Goal: Task Accomplishment & Management: Manage account settings

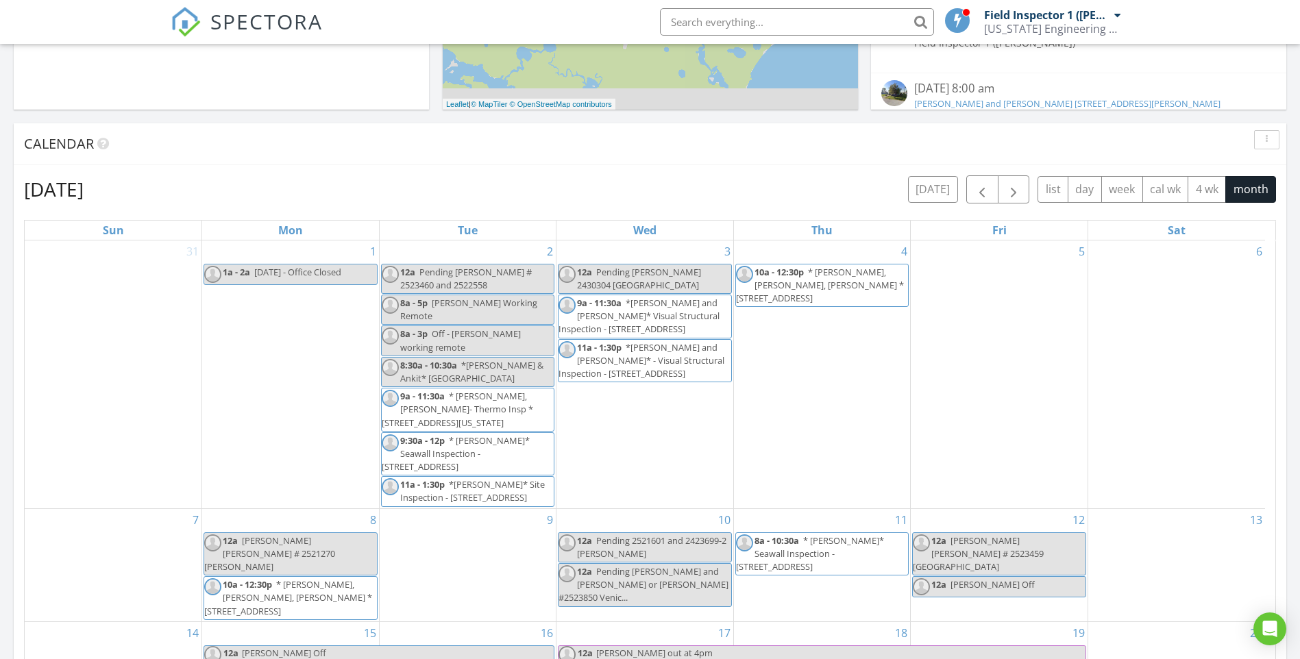
scroll to position [1269, 1322]
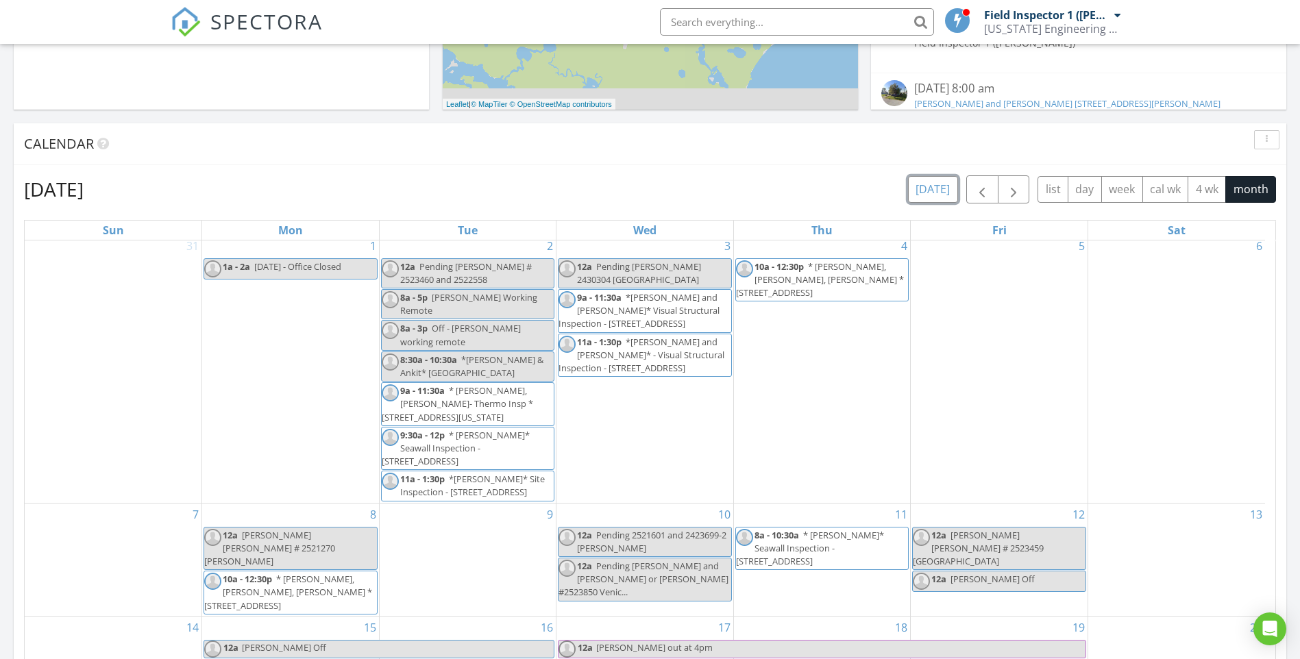
click at [923, 193] on button "today" at bounding box center [933, 189] width 50 height 27
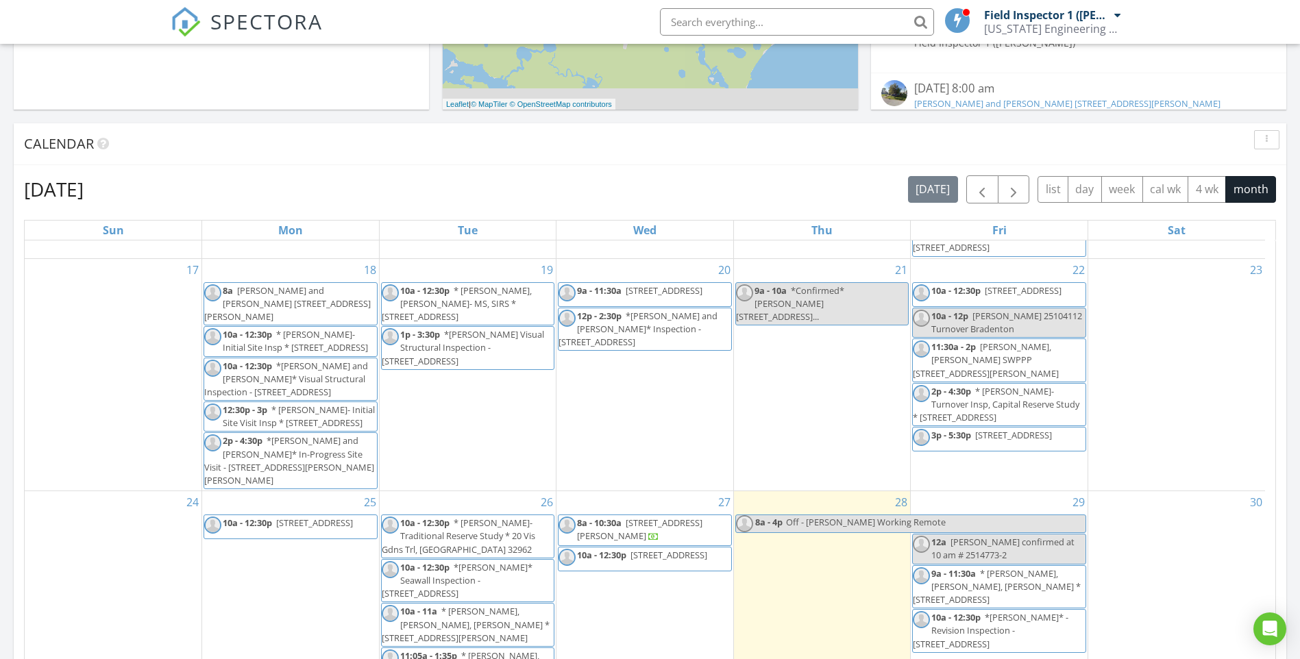
scroll to position [754, 0]
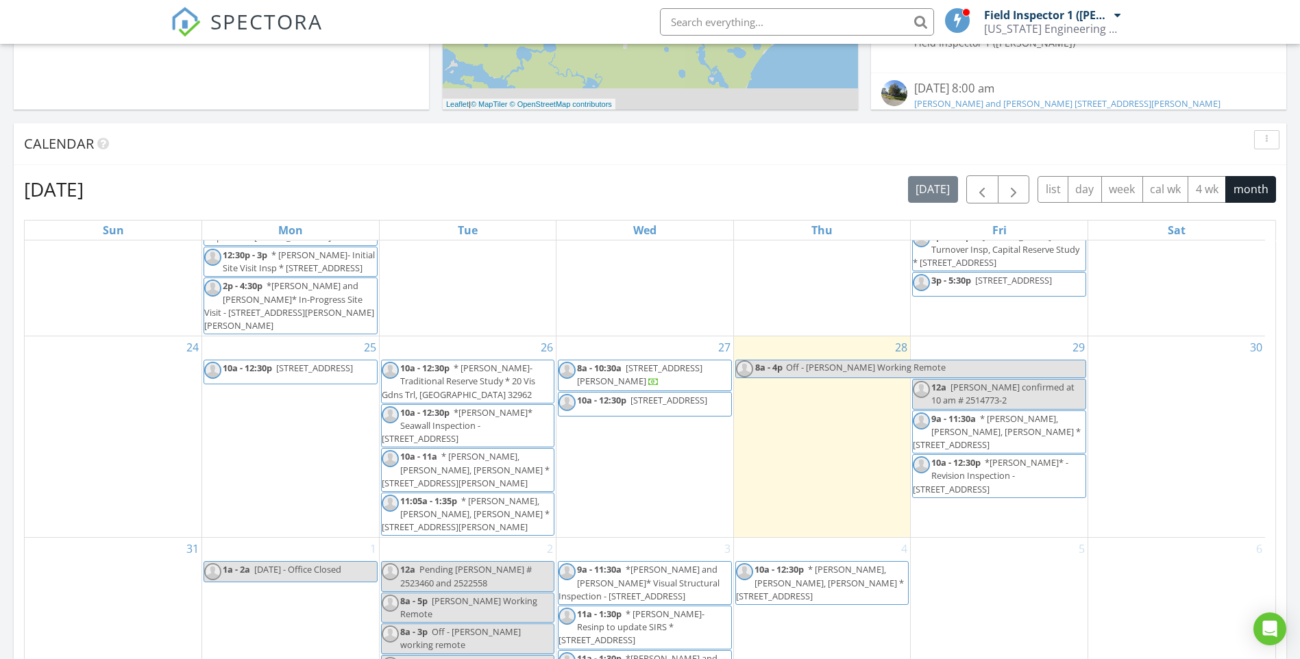
click at [676, 406] on span "10a - 12:30p 2129 SE 178th Ln 34491" at bounding box center [634, 404] width 151 height 21
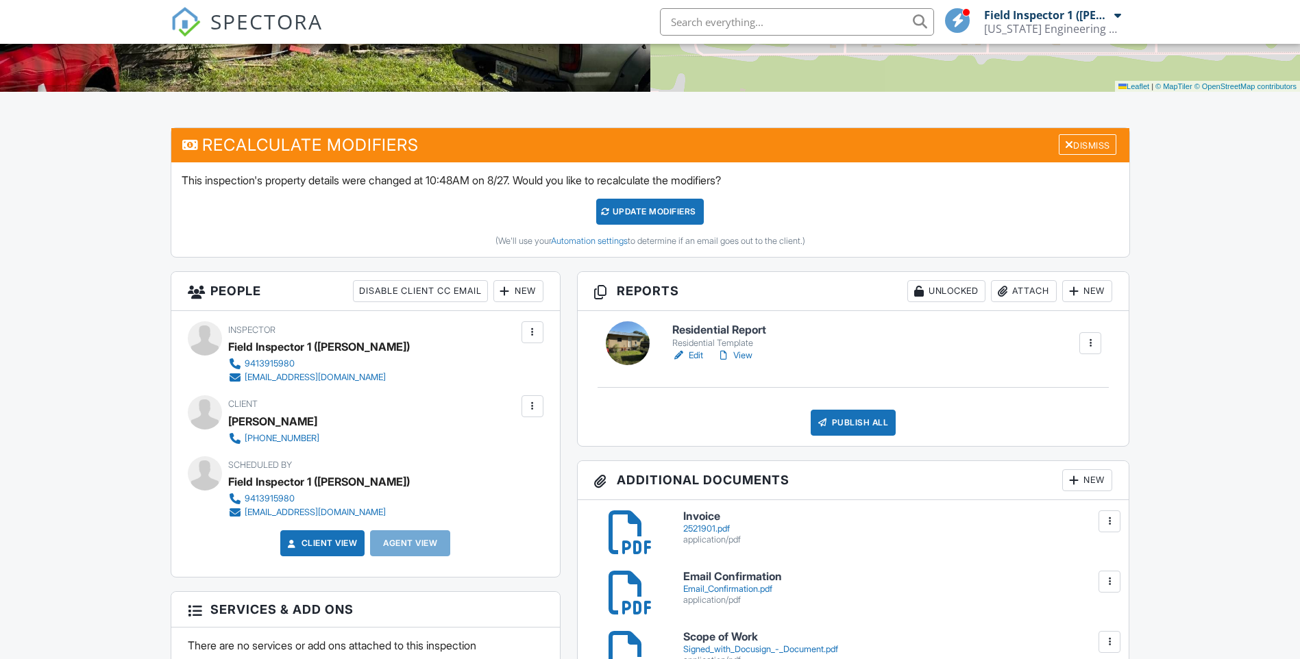
click at [699, 354] on link "Edit" at bounding box center [687, 356] width 31 height 14
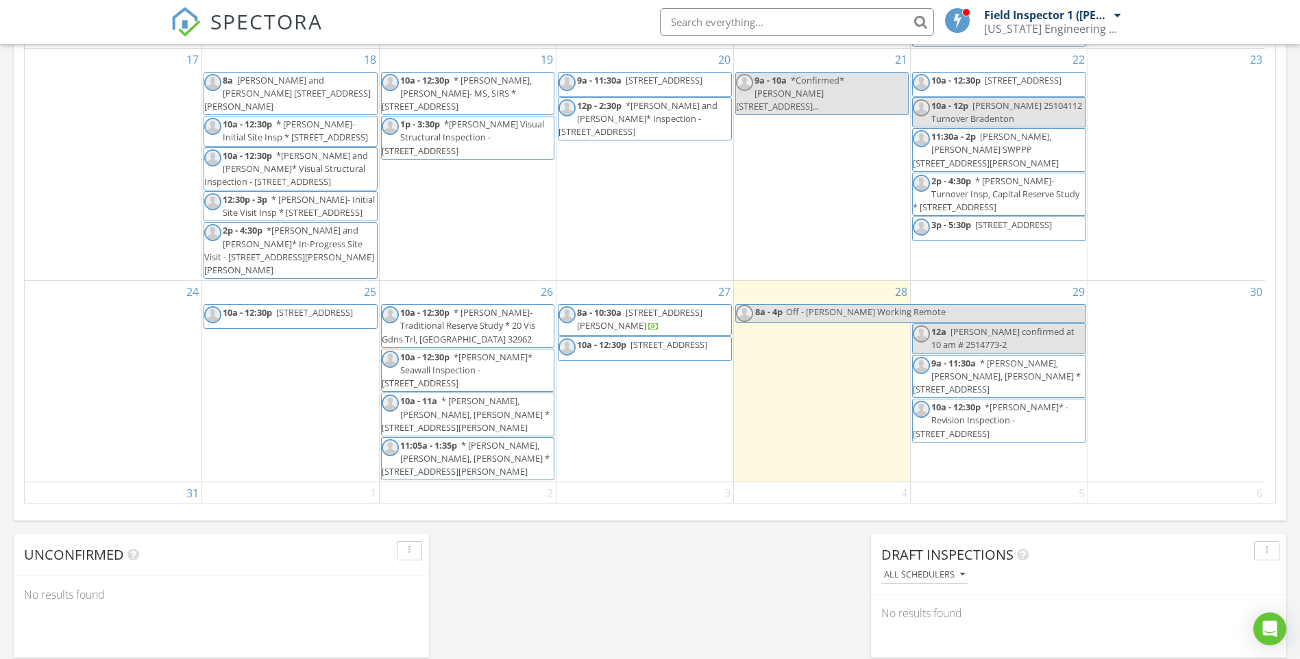
scroll to position [548, 0]
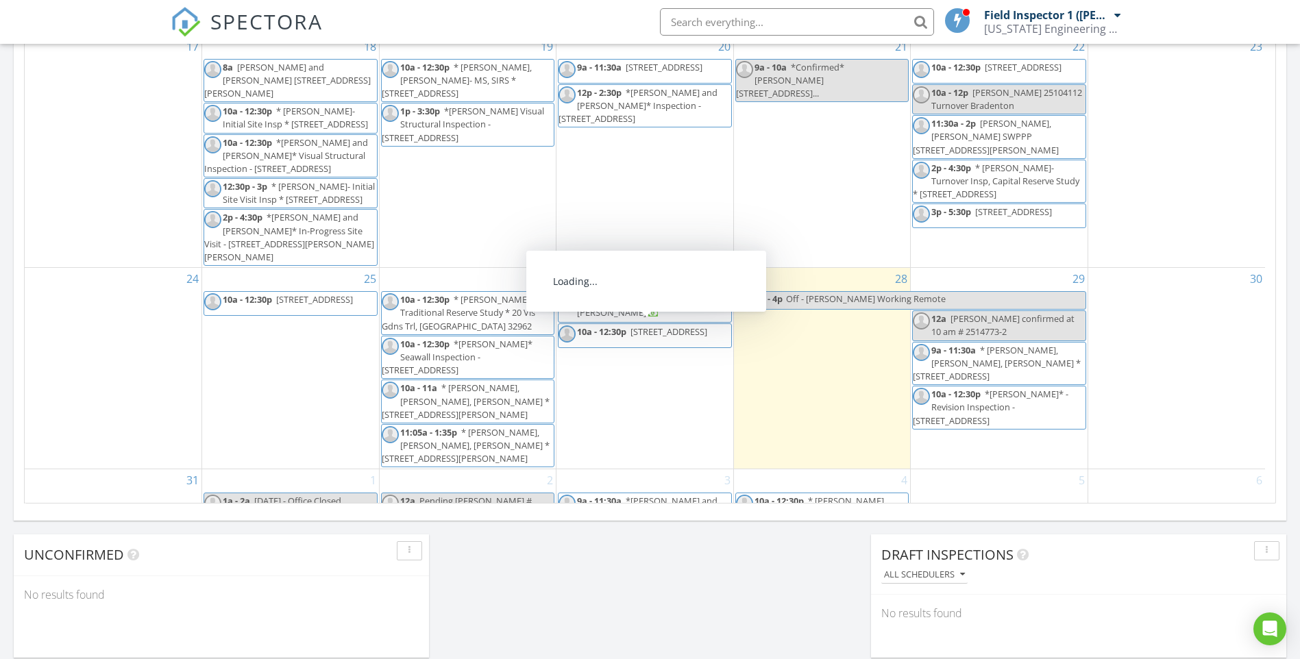
click at [655, 337] on span "10a - 12:30p 2129 SE 178th Ln 34491" at bounding box center [634, 336] width 151 height 21
